Goal: Task Accomplishment & Management: Manage account settings

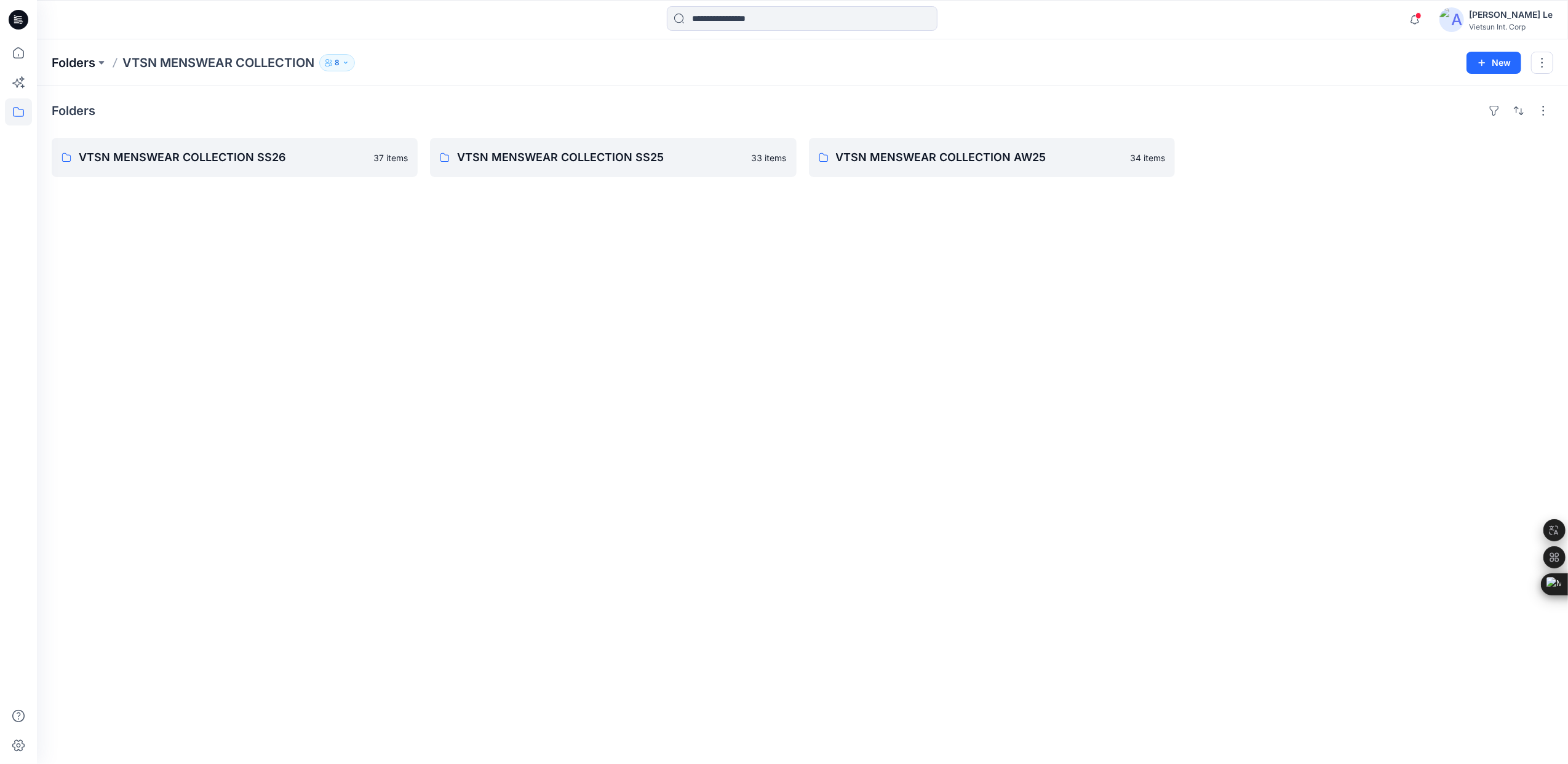
click at [74, 62] on p "Folders" at bounding box center [73, 63] width 43 height 17
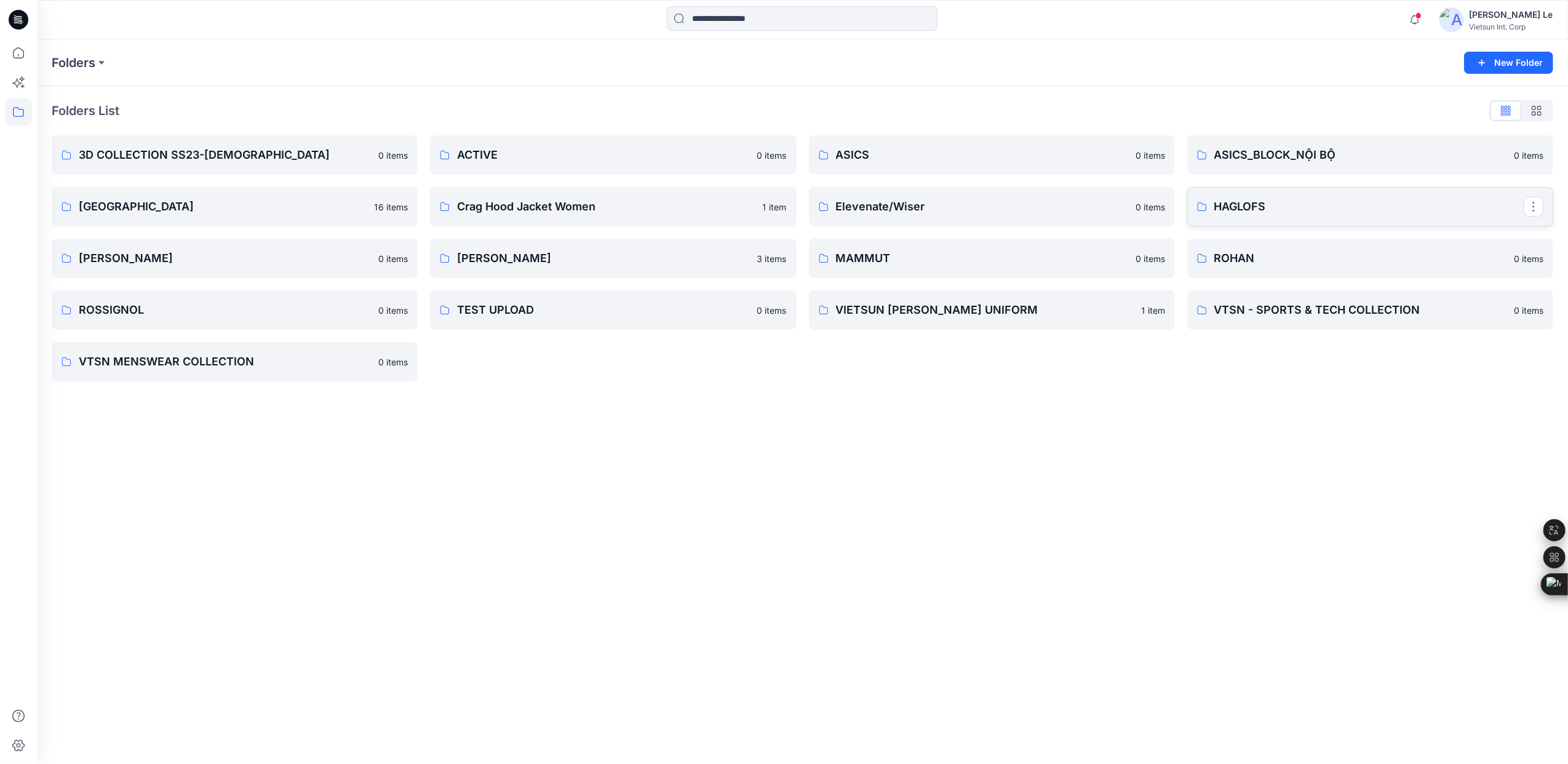
click at [1251, 214] on p "HAGLOFS" at bounding box center [1368, 206] width 309 height 17
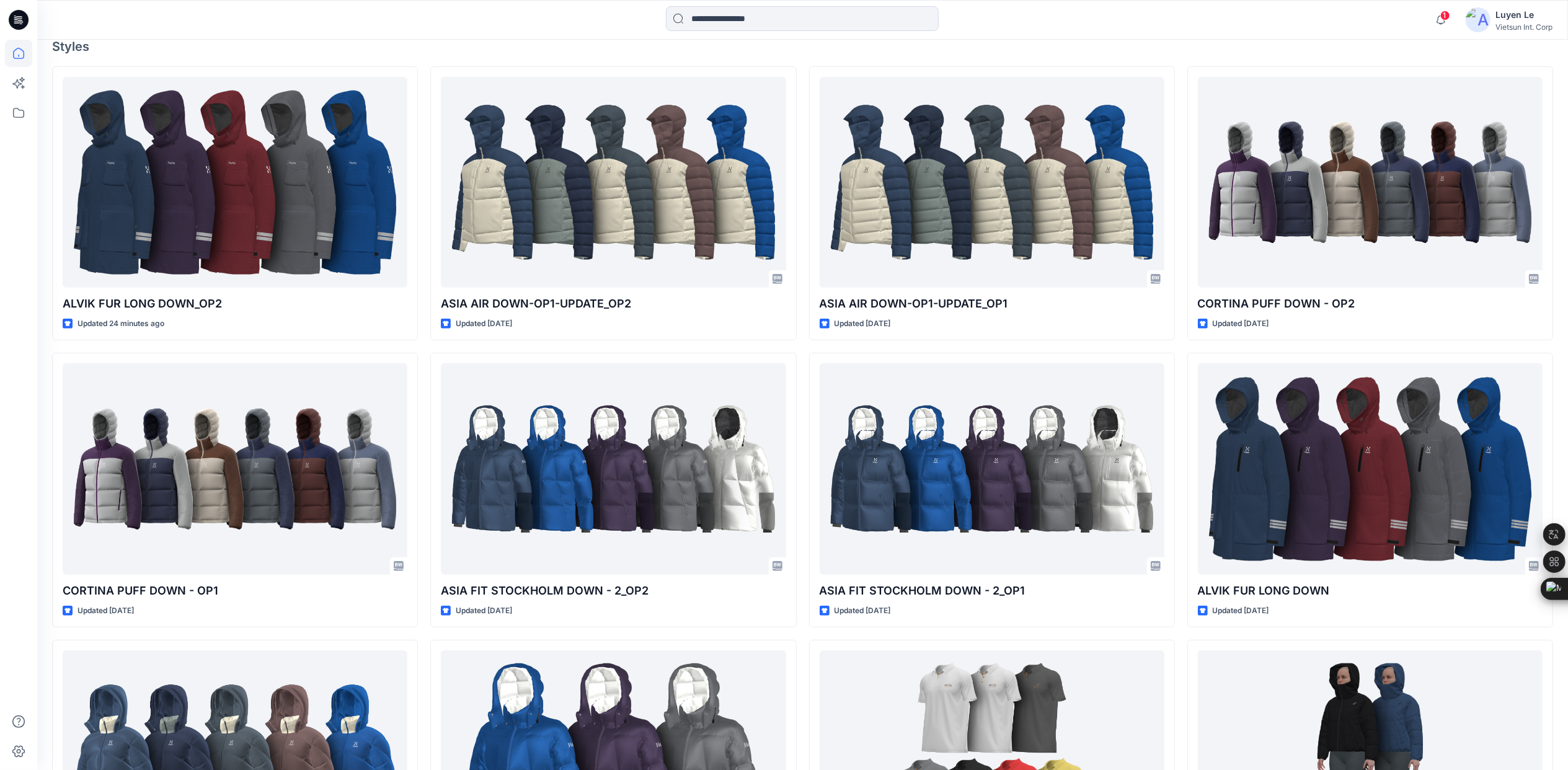
scroll to position [618, 0]
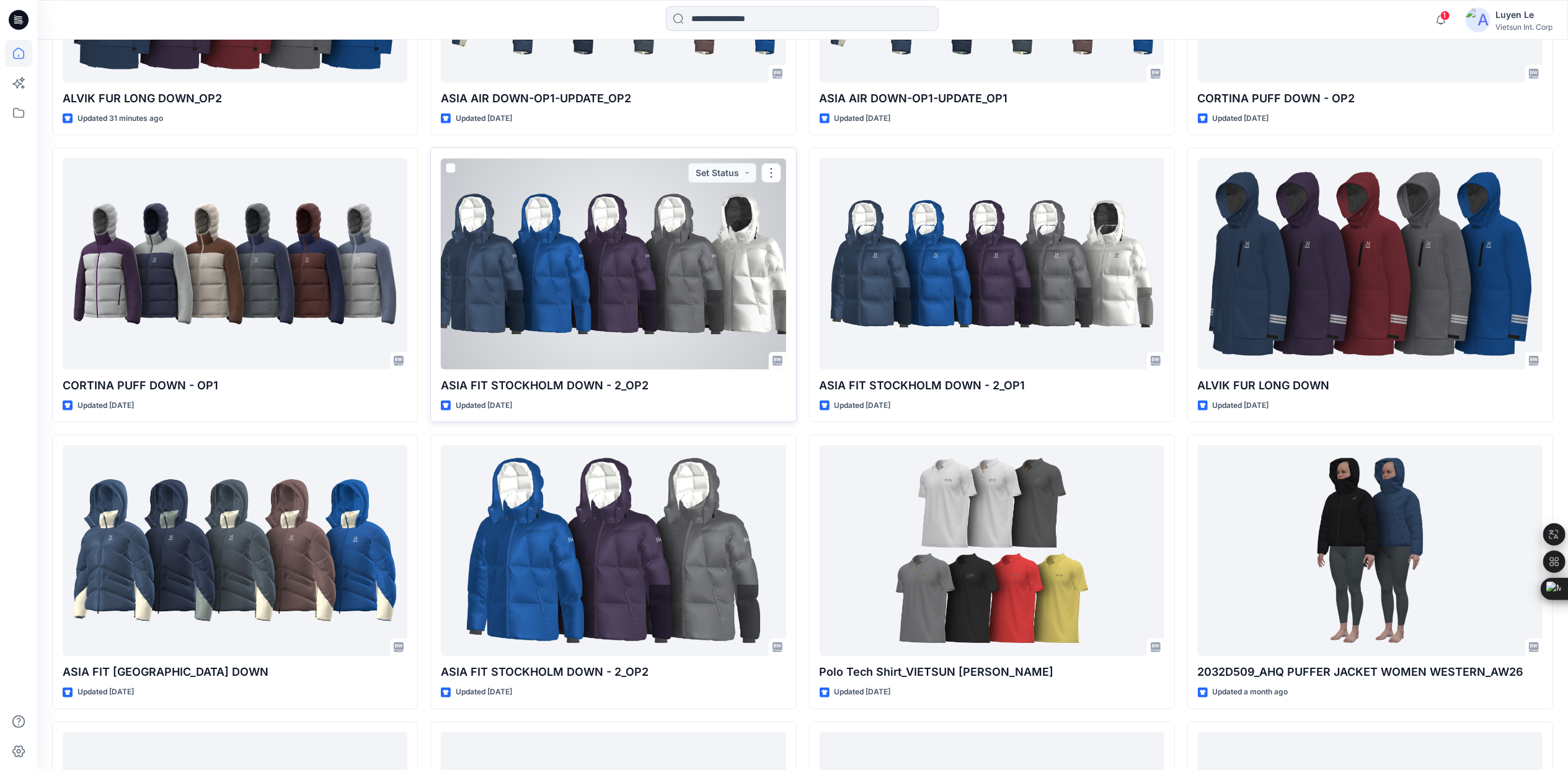
click at [573, 269] on div at bounding box center [613, 264] width 345 height 211
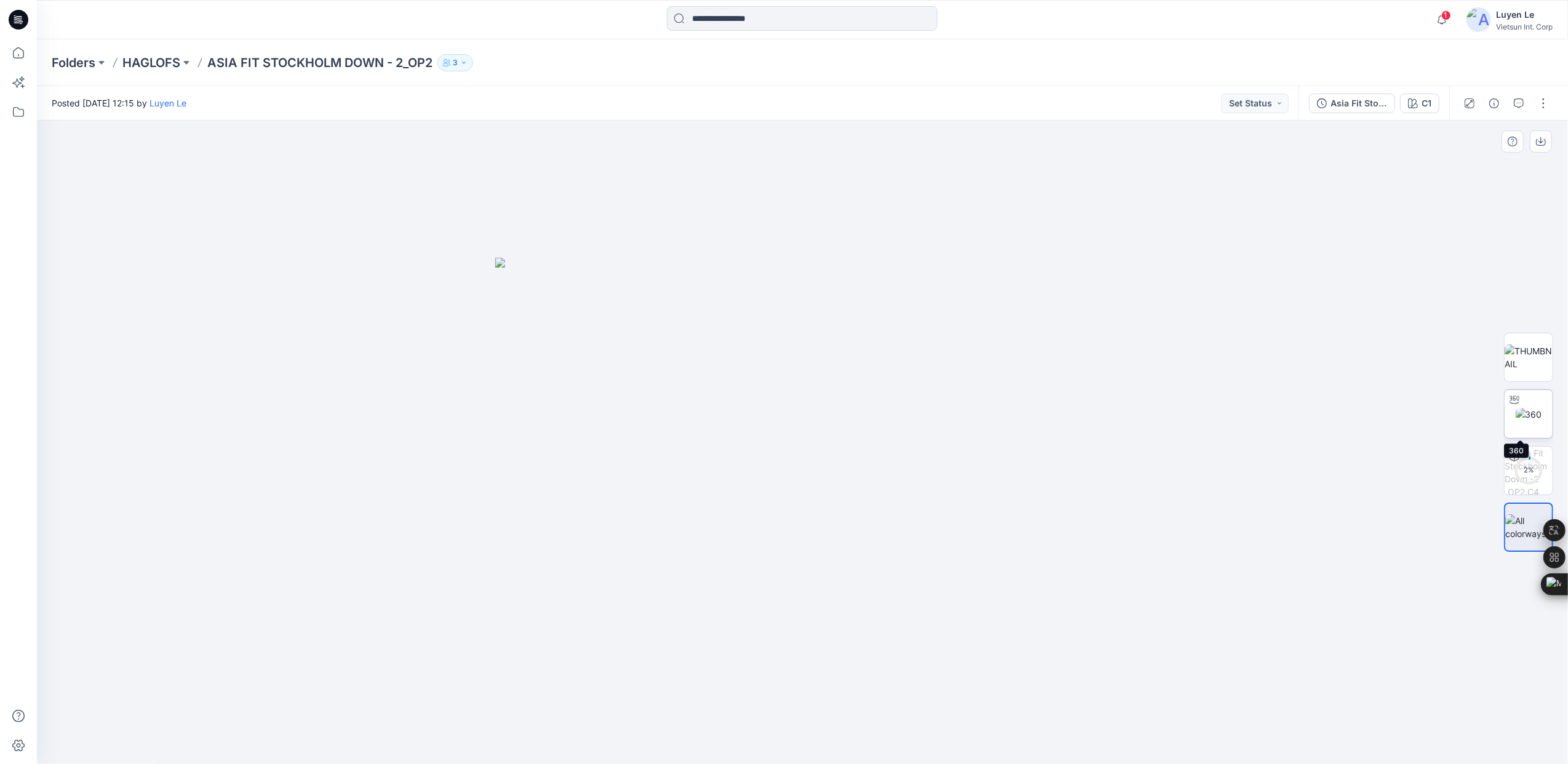
click at [1536, 421] on img at bounding box center [1528, 414] width 26 height 13
click at [1526, 408] on img at bounding box center [1528, 414] width 26 height 13
drag, startPoint x: 808, startPoint y: 751, endPoint x: 799, endPoint y: 724, distance: 28.5
click at [799, 724] on icon at bounding box center [804, 728] width 372 height 46
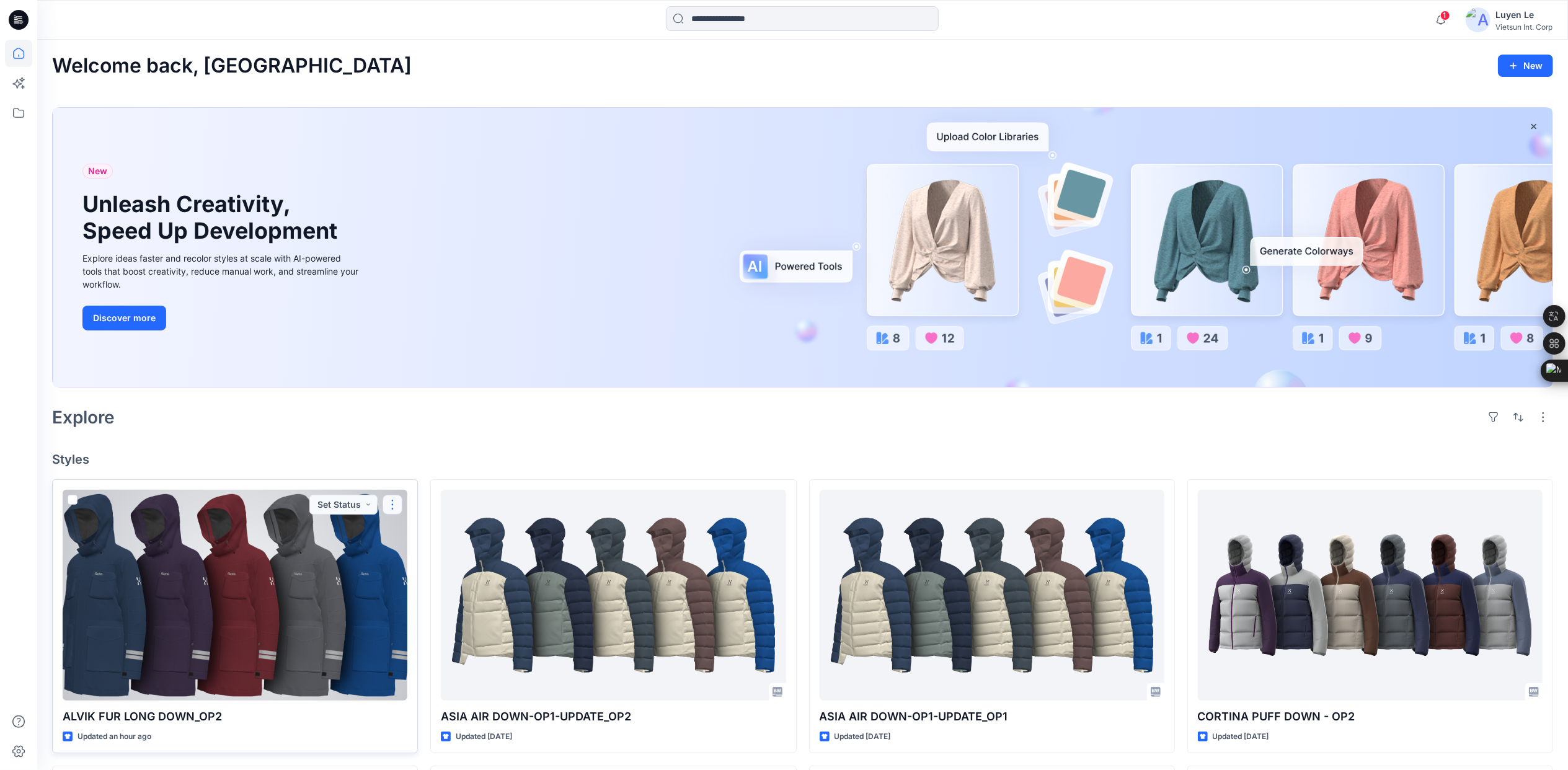
click at [390, 479] on button "button" at bounding box center [392, 504] width 20 height 20
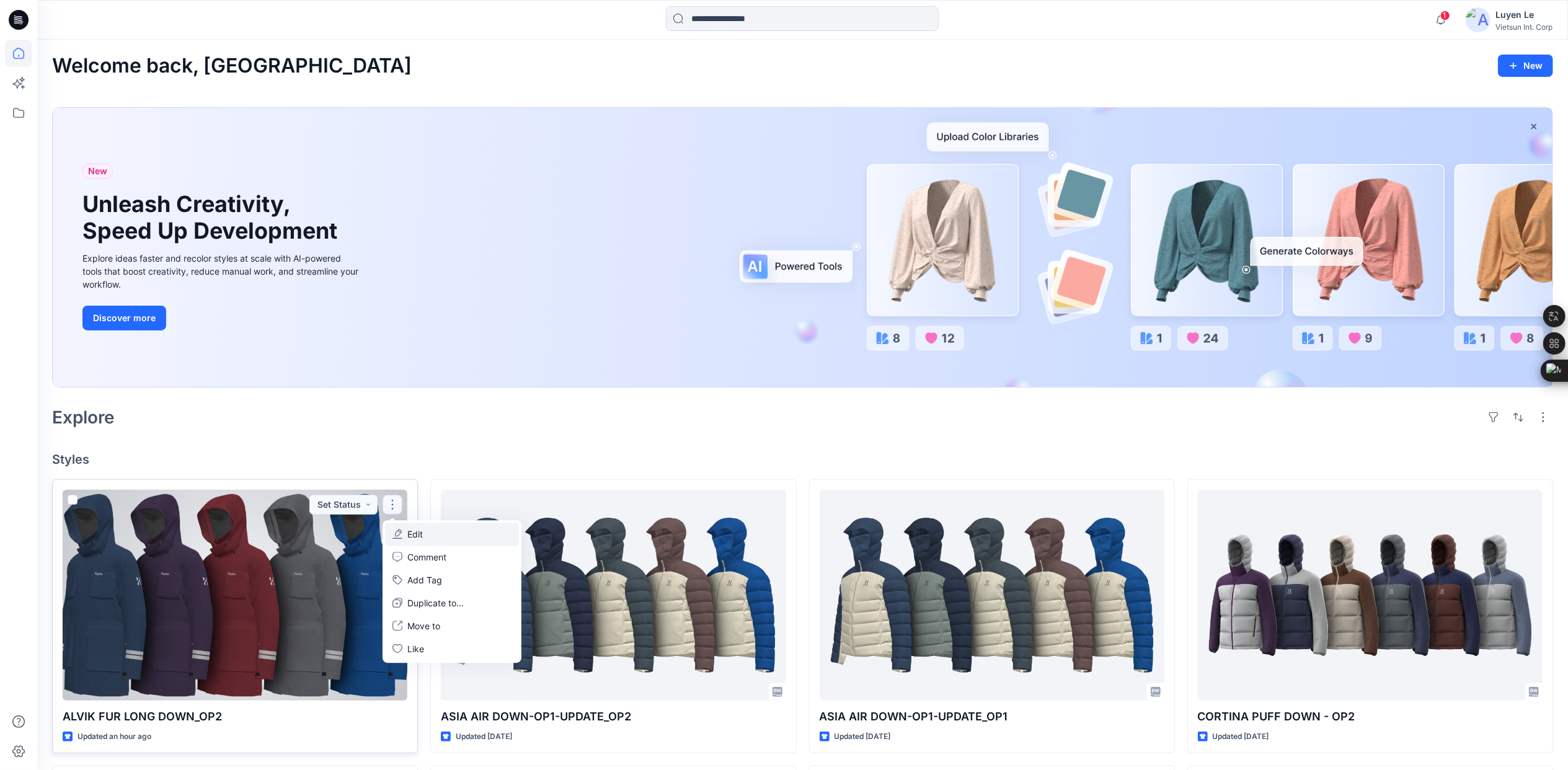
click at [407, 479] on p "Edit" at bounding box center [415, 534] width 15 height 13
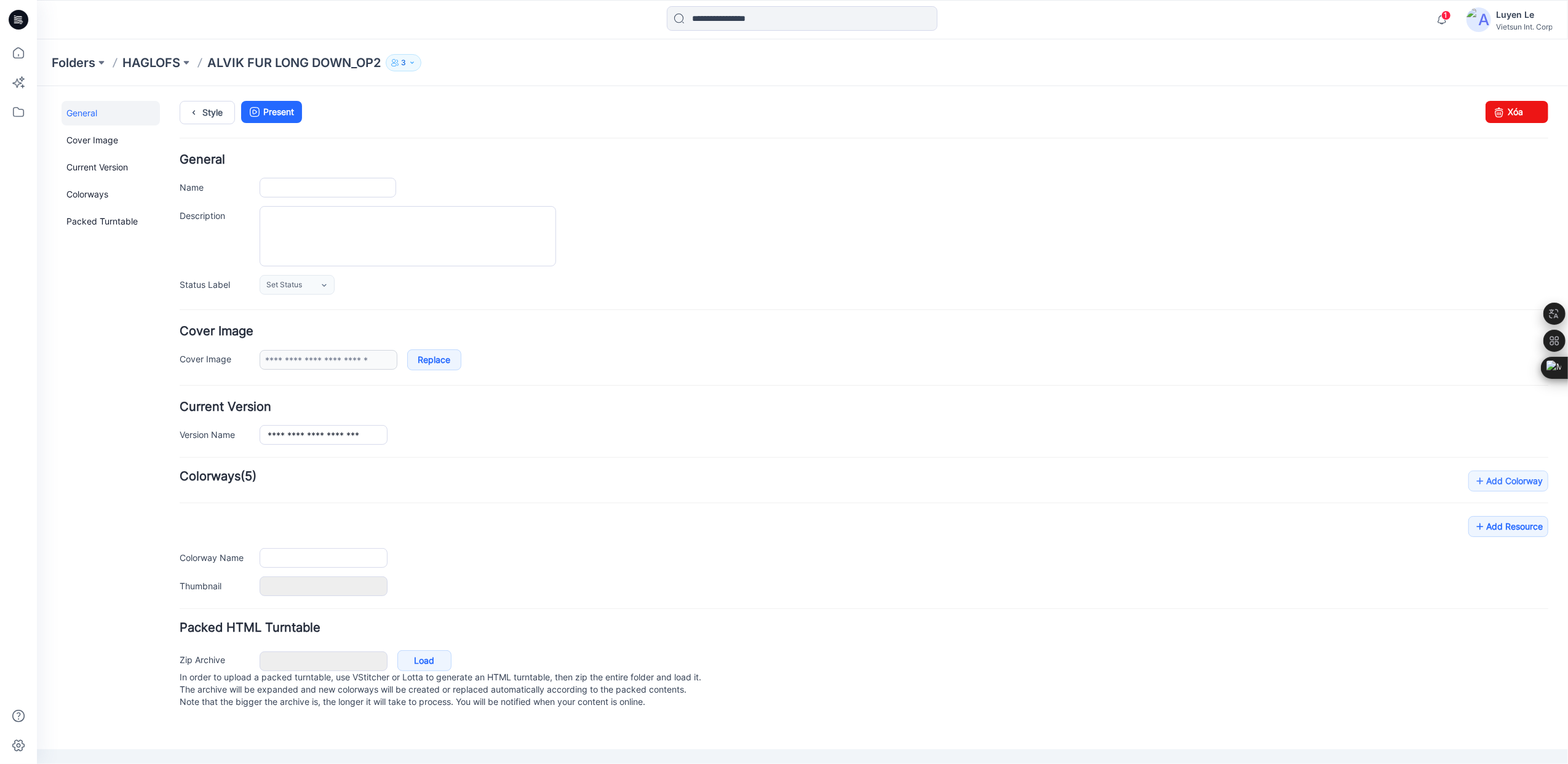
type input "**********"
type input "**"
type input "**********"
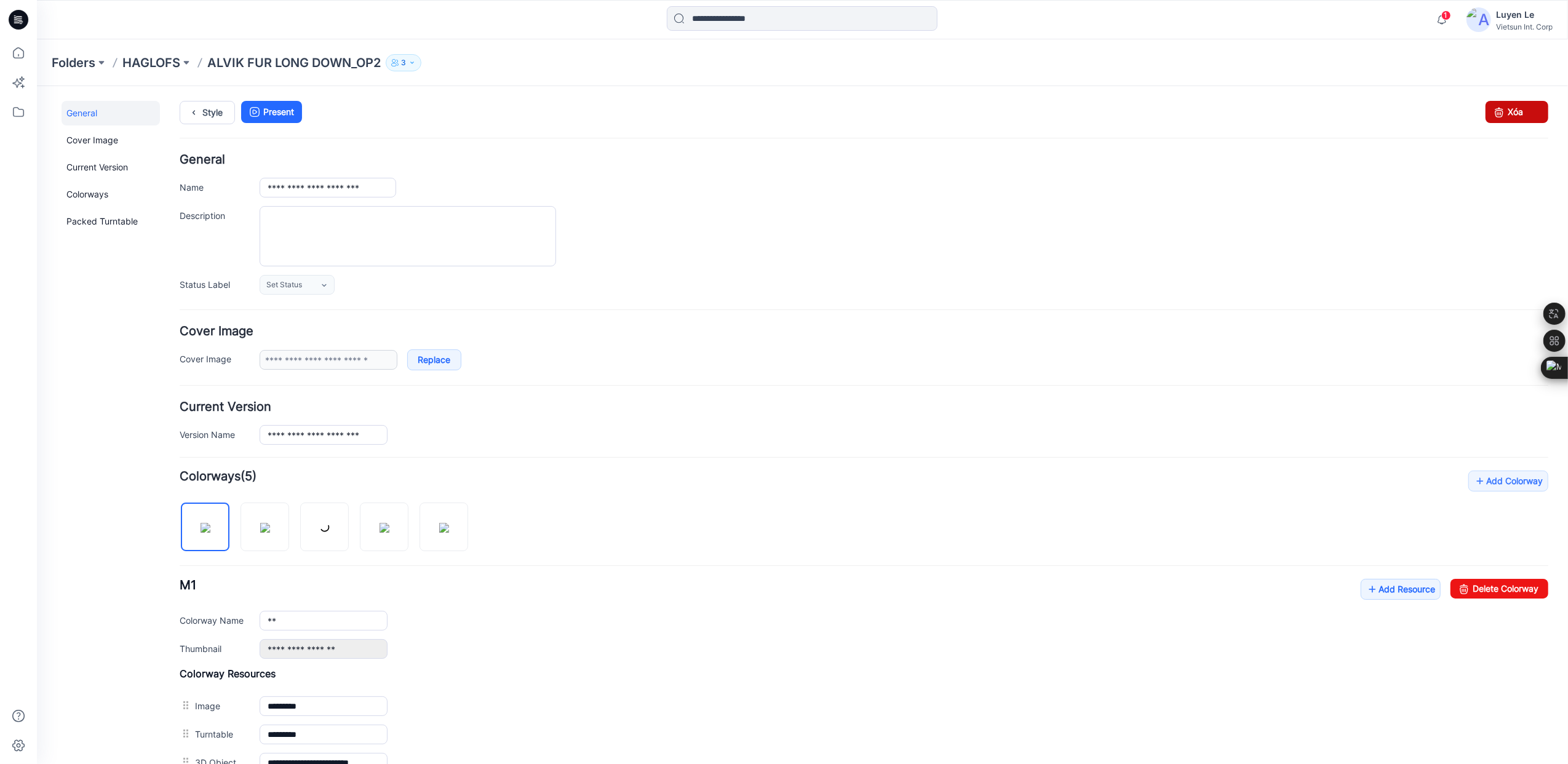
click at [699, 108] on link "Xóa" at bounding box center [1516, 111] width 63 height 22
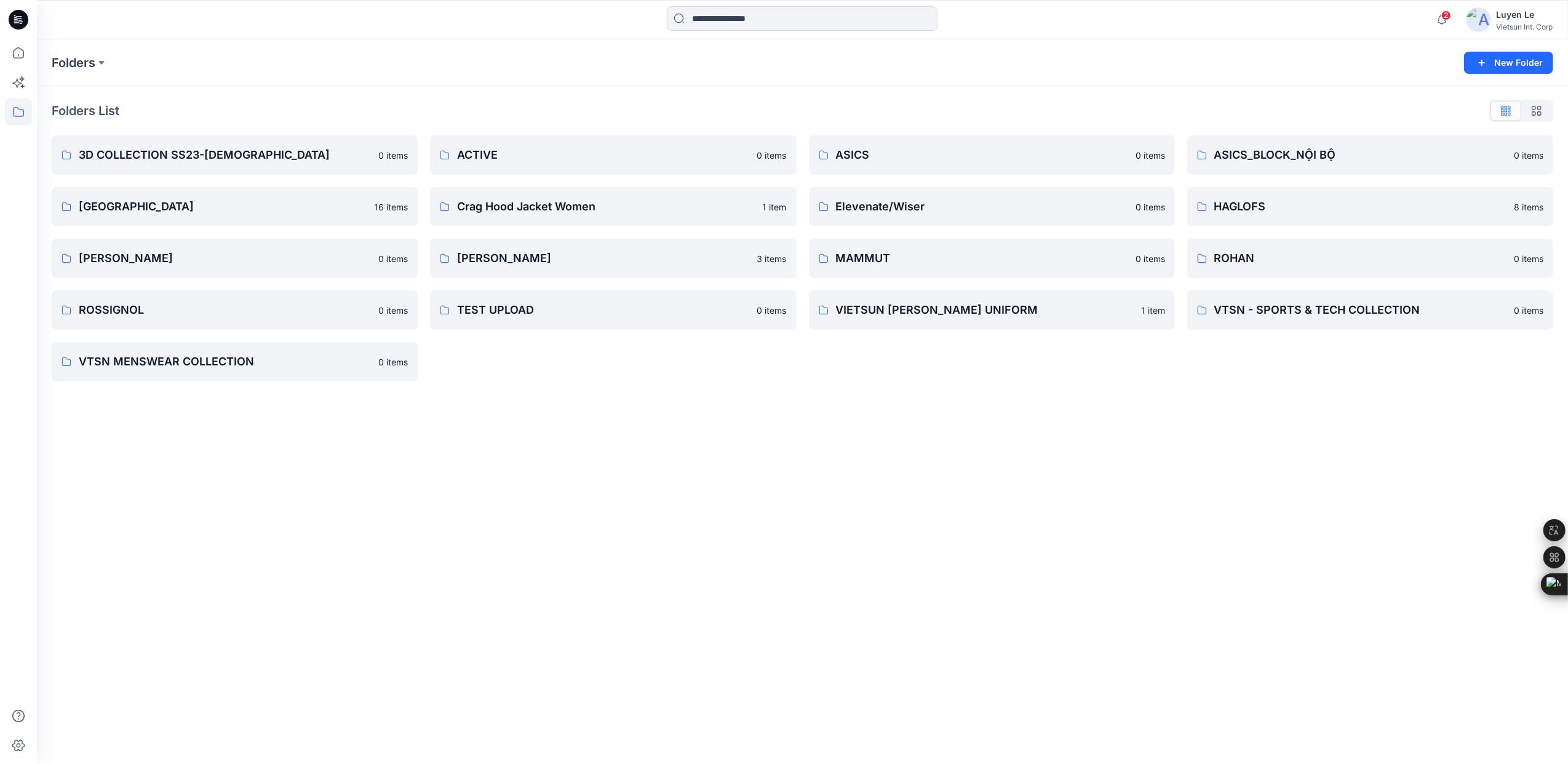
click at [1083, 476] on div "Folders New Folder Folders List 3D COLLECTION SS23-[DEMOGRAPHIC_DATA] 0 items C…" at bounding box center [802, 402] width 1531 height 725
click at [1262, 209] on p "HAGLOFS" at bounding box center [1368, 206] width 309 height 17
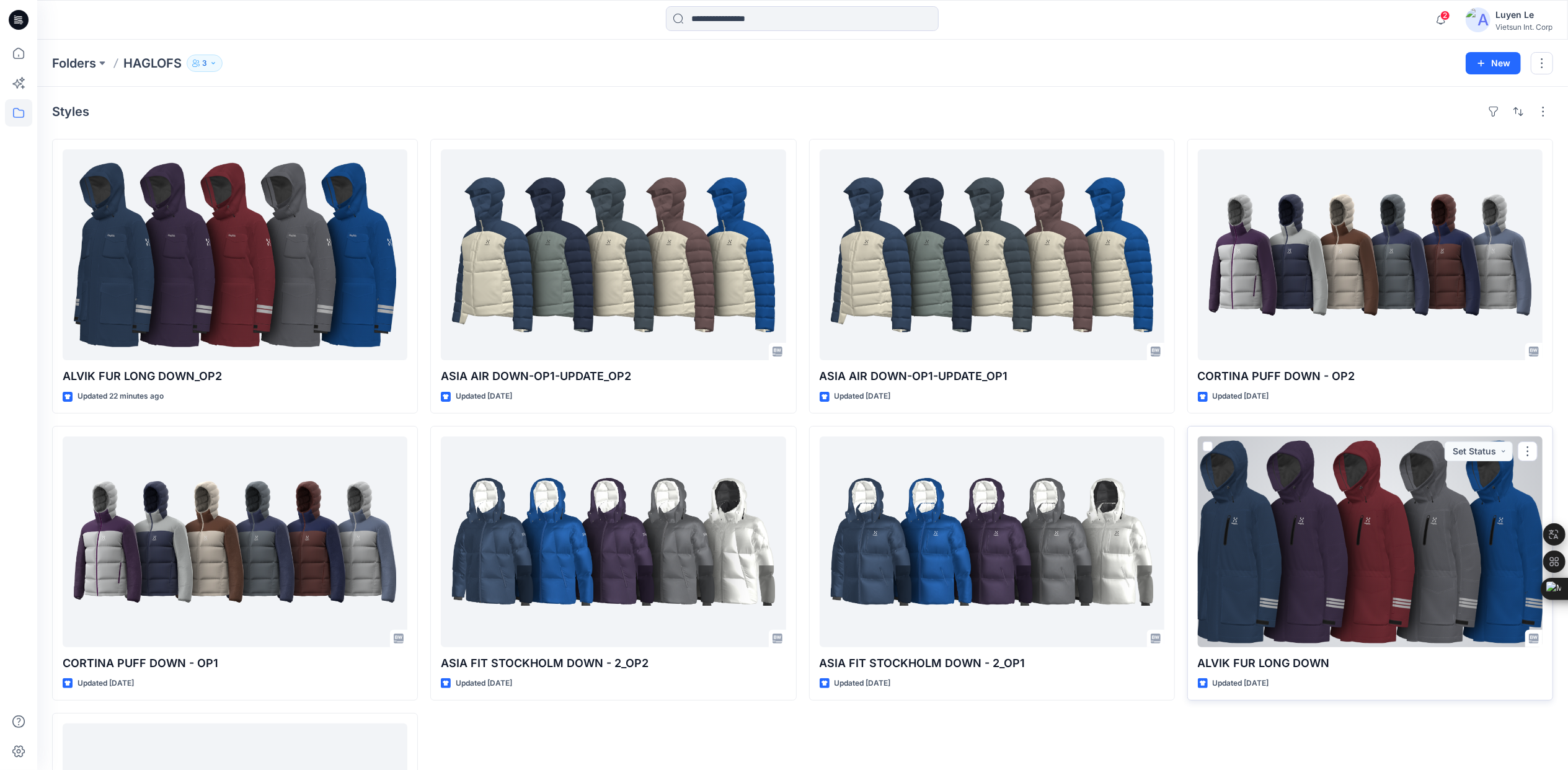
click at [1335, 562] on div at bounding box center [1371, 542] width 345 height 211
